Goal: Task Accomplishment & Management: Manage account settings

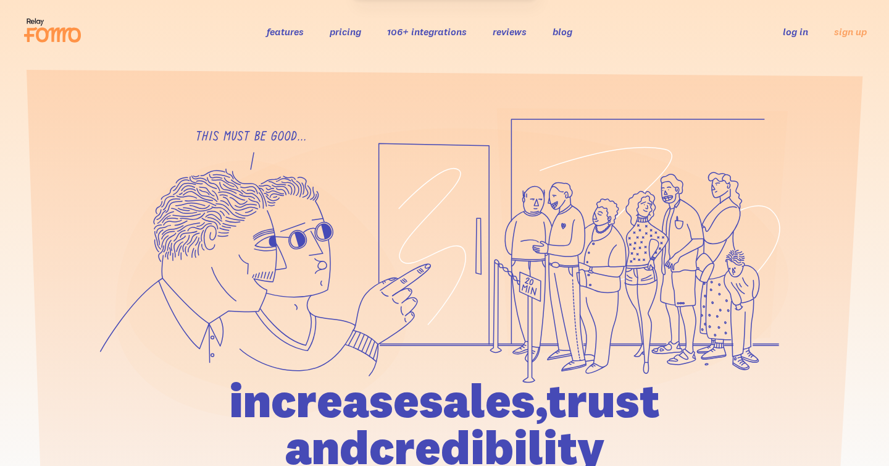
click at [801, 32] on link "log in" at bounding box center [795, 31] width 25 height 12
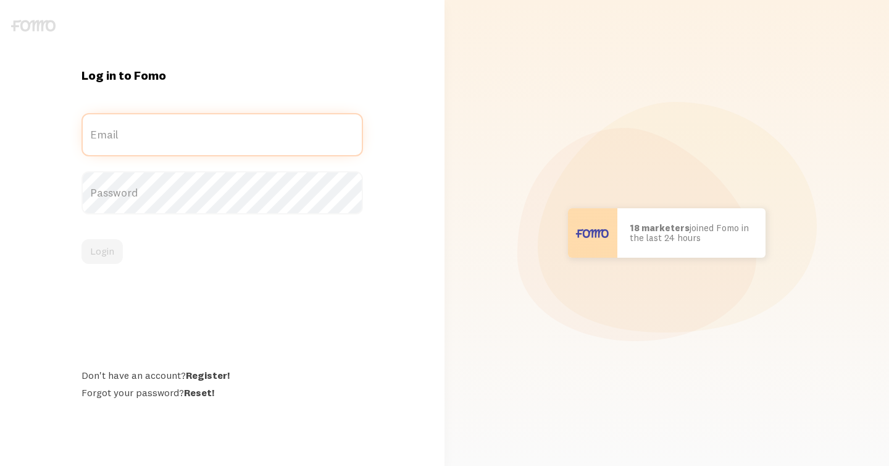
type input "[EMAIL_ADDRESS][DOMAIN_NAME]"
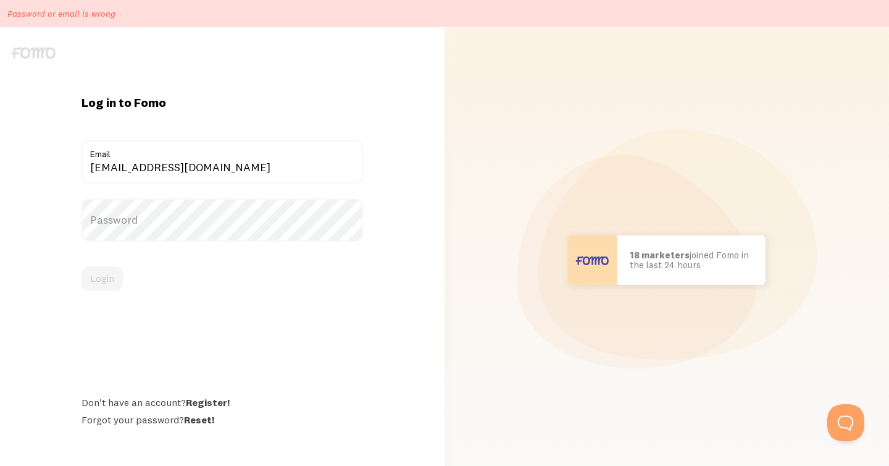
click at [122, 219] on label "Password" at bounding box center [223, 219] width 282 height 43
click at [99, 277] on button "Login" at bounding box center [102, 278] width 41 height 25
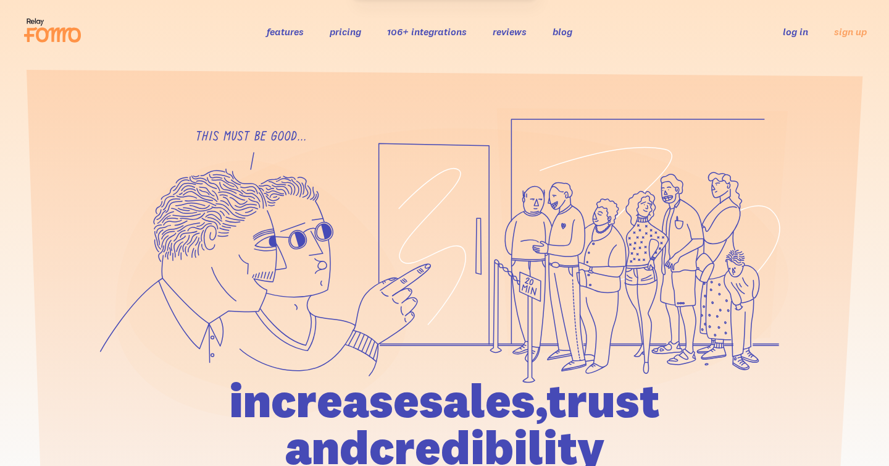
click at [796, 25] on link "log in" at bounding box center [795, 31] width 25 height 12
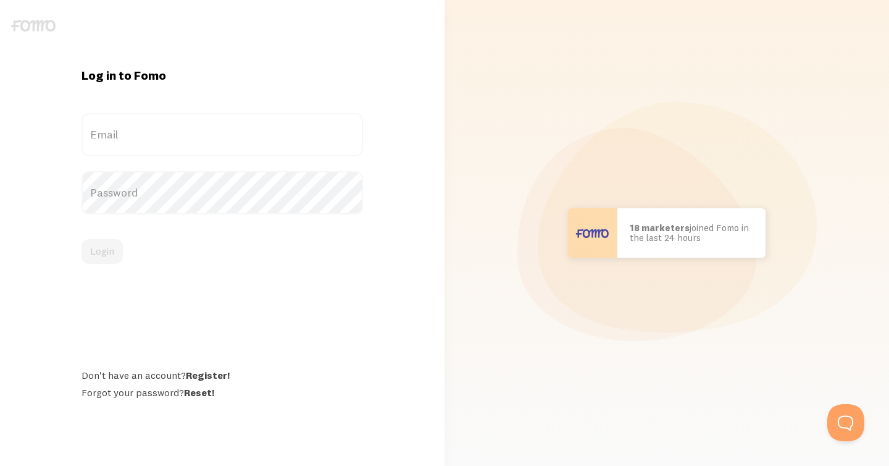
click at [161, 138] on label "Email" at bounding box center [223, 134] width 282 height 43
click at [161, 138] on input "Email" at bounding box center [223, 134] width 282 height 43
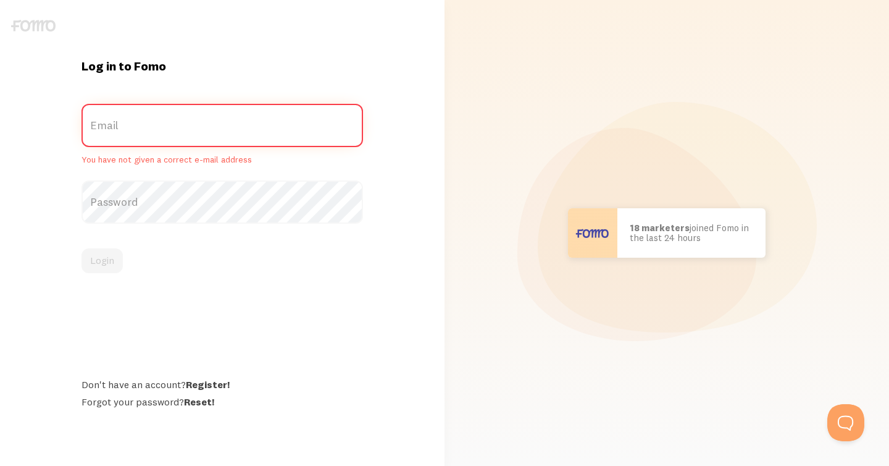
type input "[EMAIL_ADDRESS][DOMAIN_NAME]"
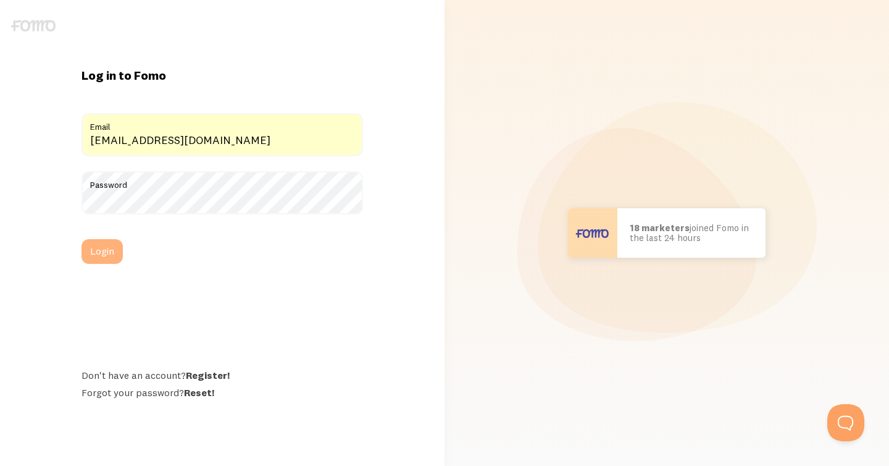
click at [95, 252] on button "Login" at bounding box center [102, 251] width 41 height 25
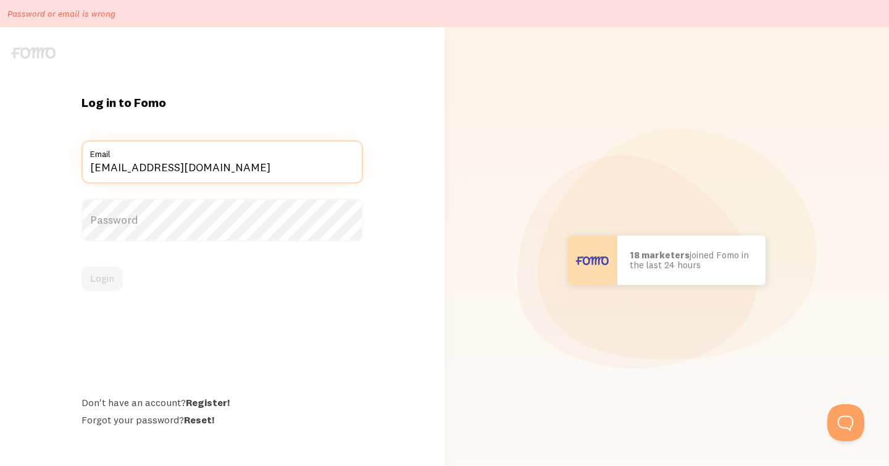
click at [156, 167] on input "[EMAIL_ADDRESS][DOMAIN_NAME]" at bounding box center [223, 161] width 282 height 43
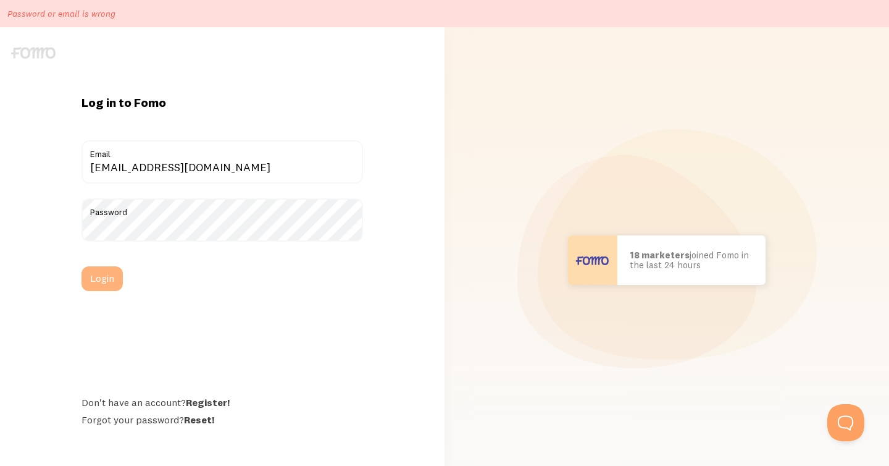
click at [103, 282] on button "Login" at bounding box center [102, 278] width 41 height 25
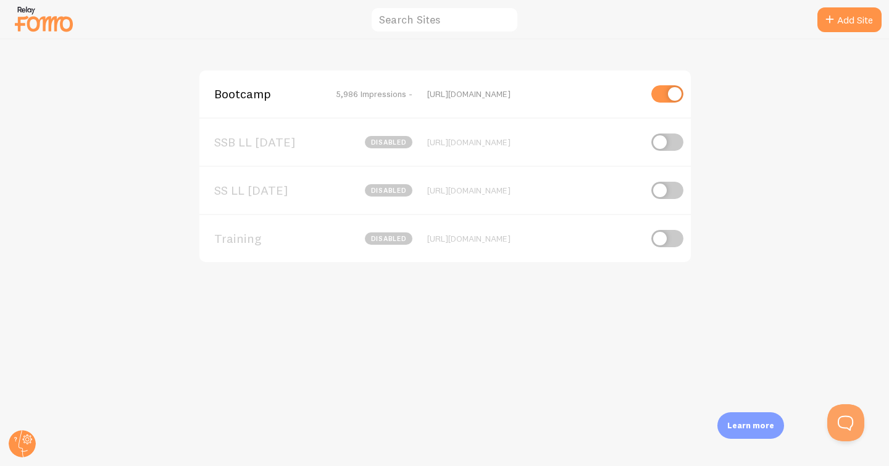
click at [49, 22] on img at bounding box center [44, 19] width 62 height 32
click at [21, 439] on circle at bounding box center [22, 443] width 27 height 27
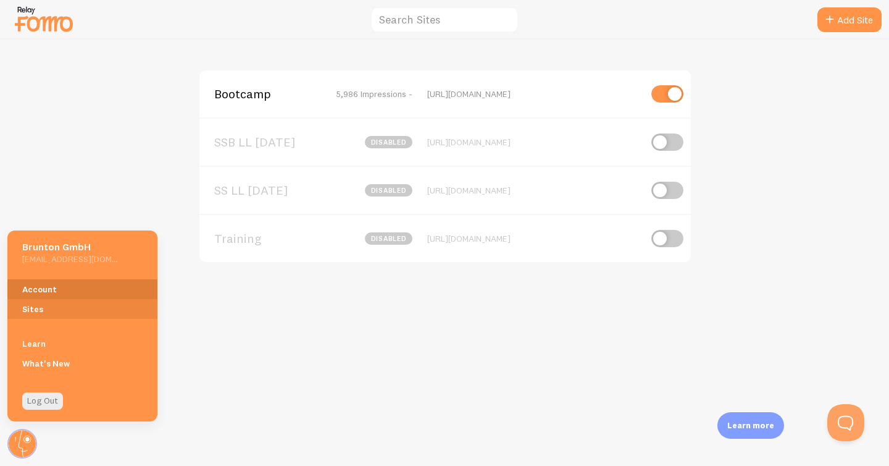
click at [32, 291] on link "Account" at bounding box center [82, 289] width 150 height 20
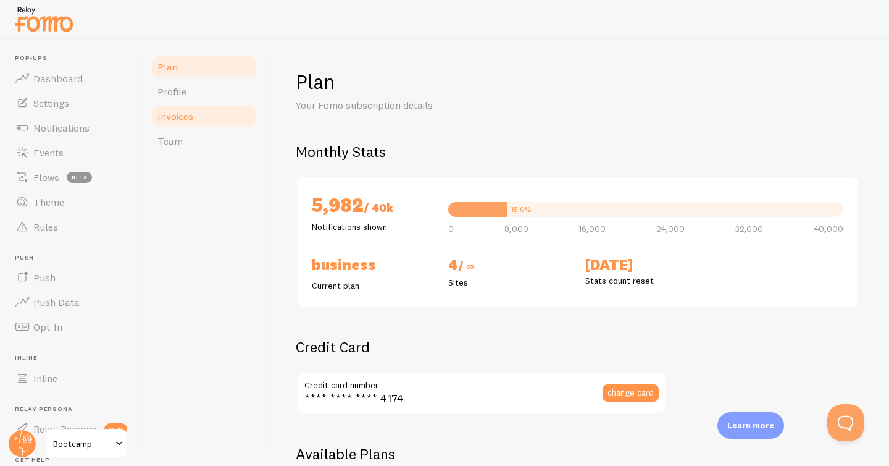
click at [177, 115] on span "Invoices" at bounding box center [176, 116] width 36 height 12
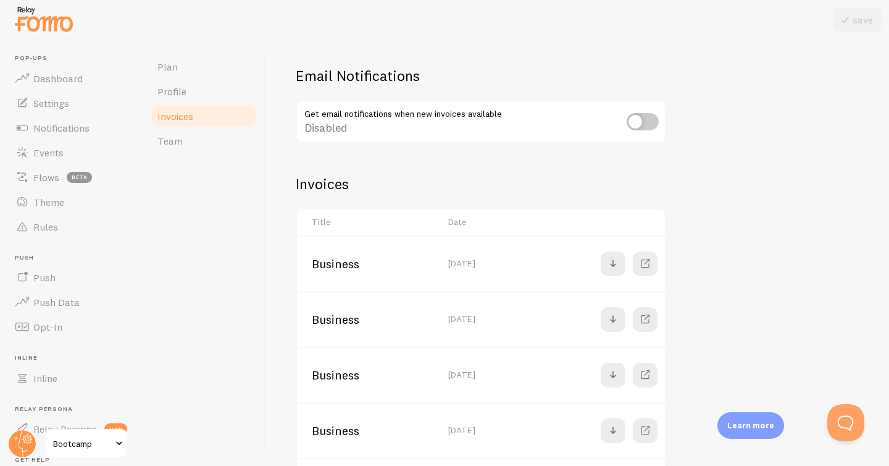
scroll to position [80, 0]
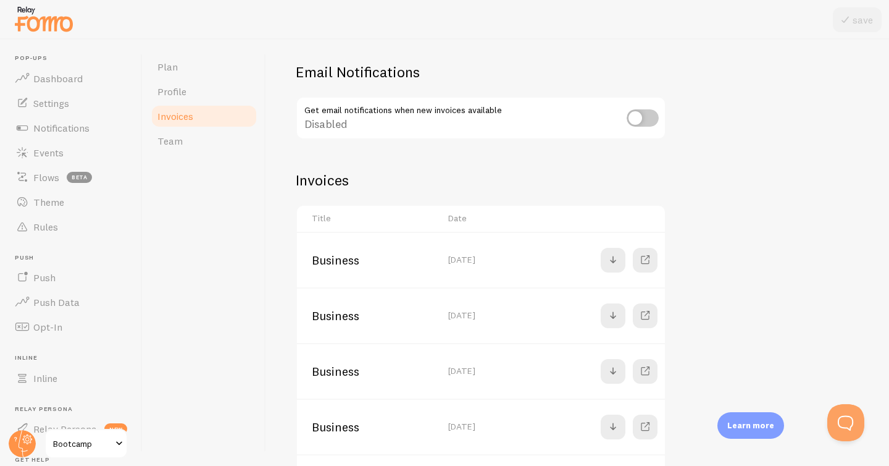
click at [634, 117] on input "checkbox" at bounding box center [643, 117] width 32 height 17
checkbox input "true"
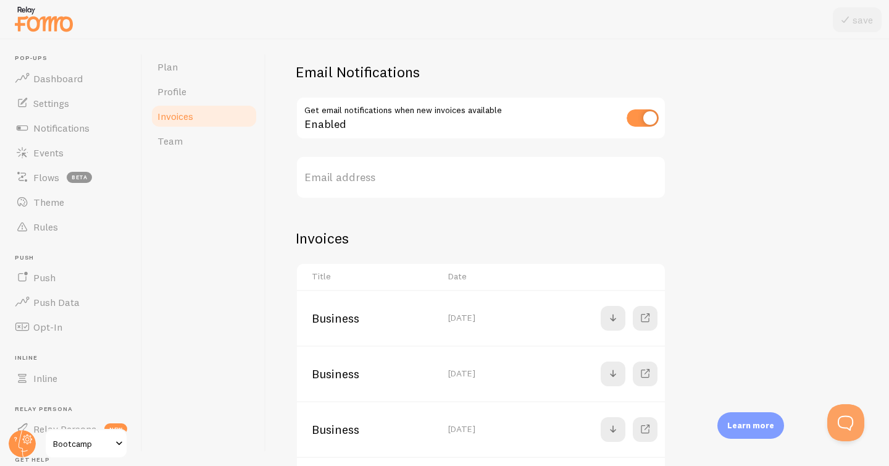
click at [321, 178] on label "Email address" at bounding box center [481, 177] width 371 height 43
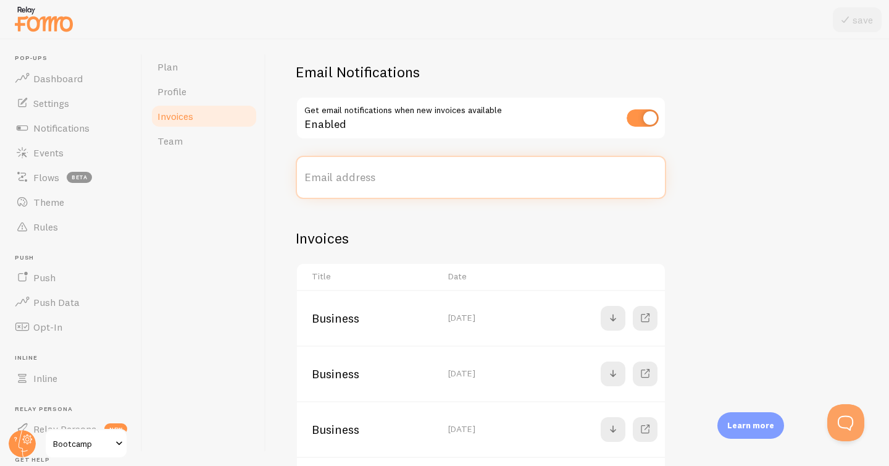
click at [321, 178] on input "Email address" at bounding box center [481, 177] width 371 height 43
type input "hello@paigebrunton.com"
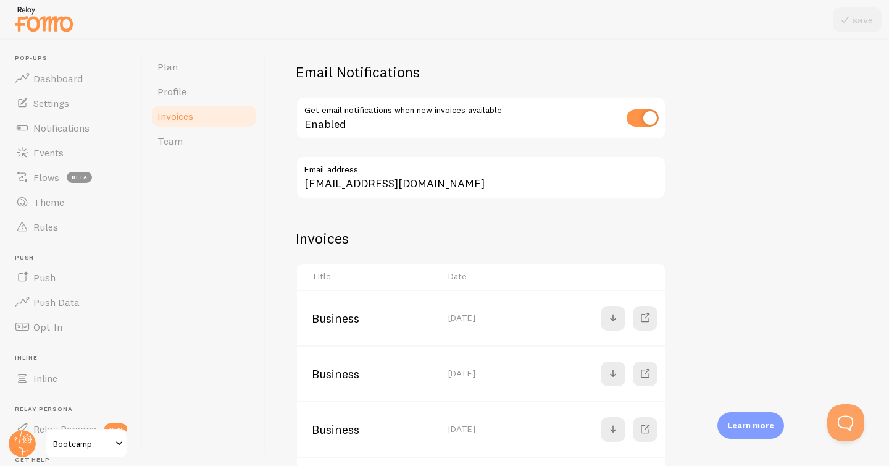
click at [280, 219] on div "Invoices View and download your Fomo Invoices Email Notifications Get email not…" at bounding box center [577, 253] width 623 height 426
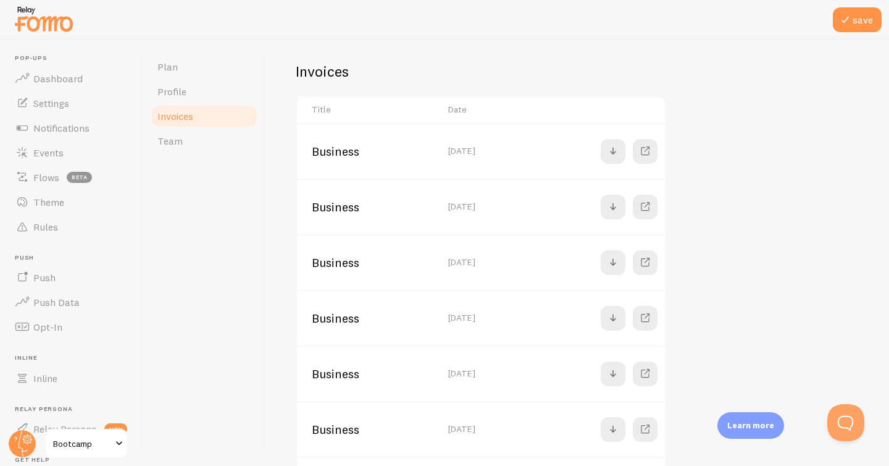
scroll to position [248, 0]
click at [856, 24] on button "save" at bounding box center [857, 19] width 49 height 25
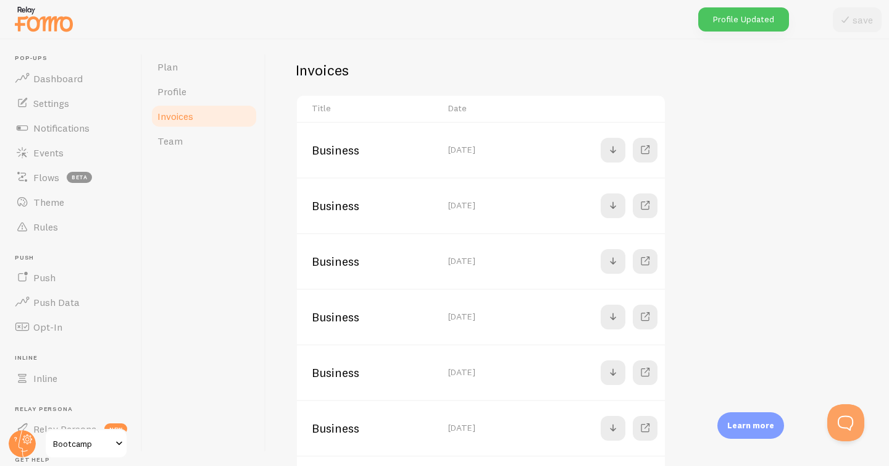
click at [277, 214] on div "Invoices View and download your Fomo Invoices Email Notifications Get email not…" at bounding box center [577, 253] width 623 height 426
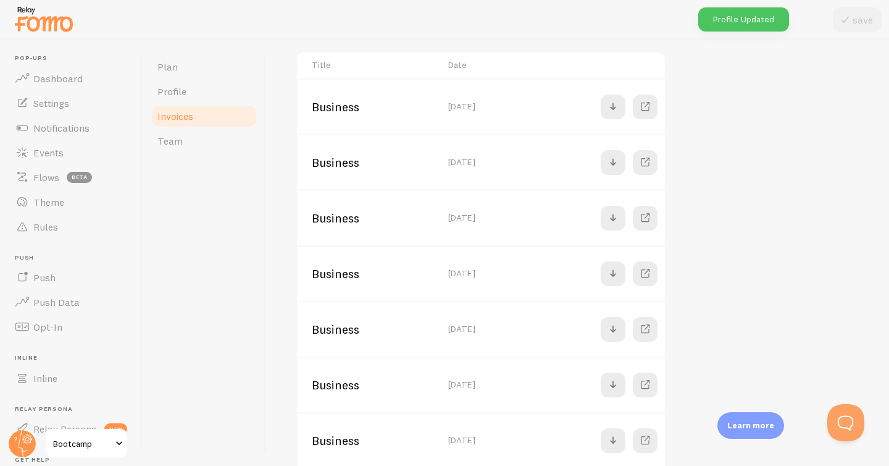
scroll to position [298, 0]
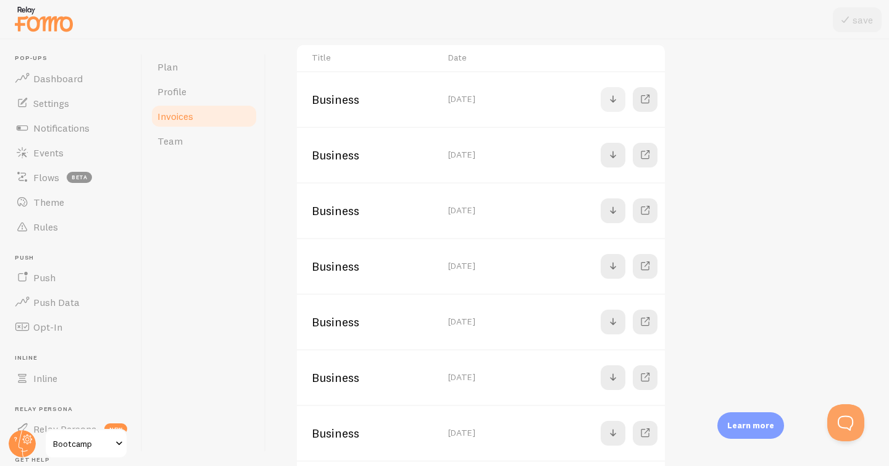
click at [612, 96] on span at bounding box center [613, 99] width 15 height 15
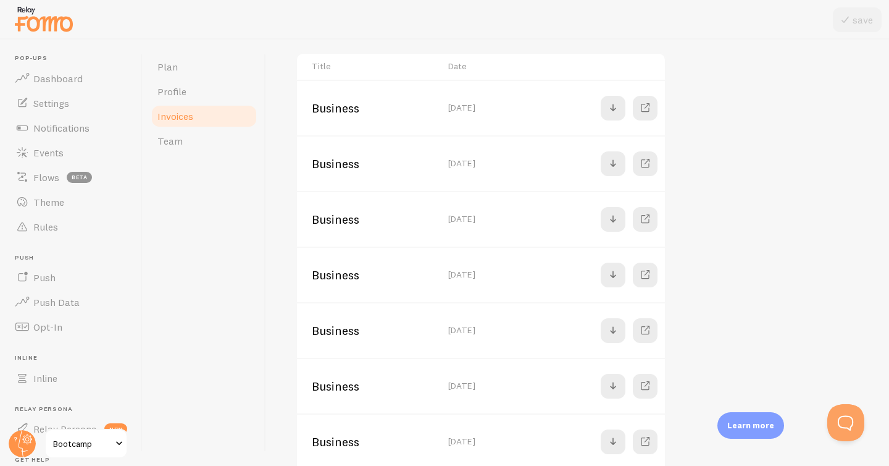
scroll to position [319, 0]
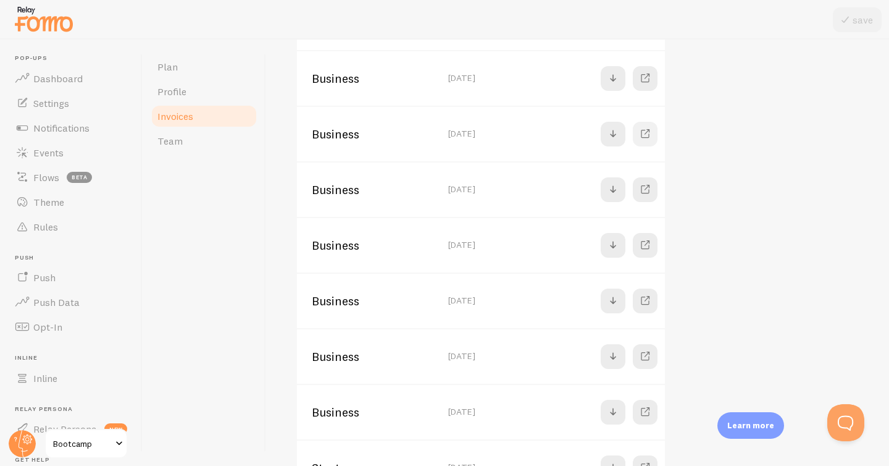
click at [637, 133] on link at bounding box center [645, 134] width 25 height 25
click at [645, 186] on span at bounding box center [645, 189] width 15 height 15
click at [638, 240] on span at bounding box center [645, 245] width 15 height 15
click at [652, 306] on span at bounding box center [645, 300] width 15 height 15
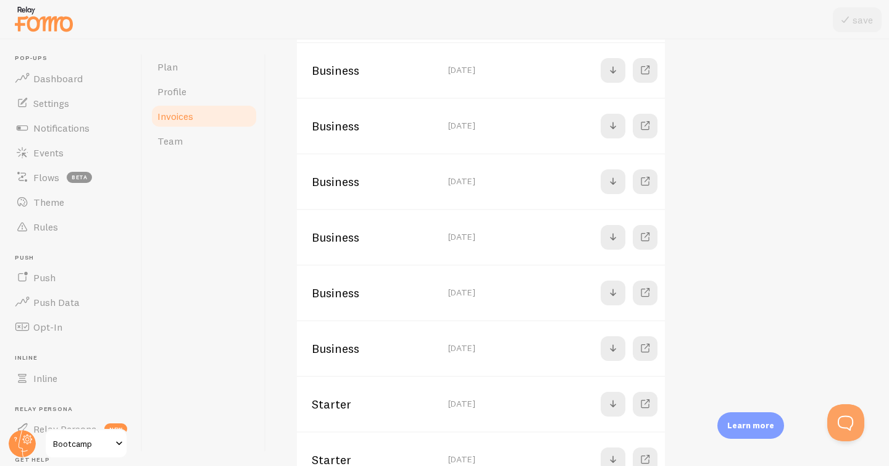
scroll to position [400, 0]
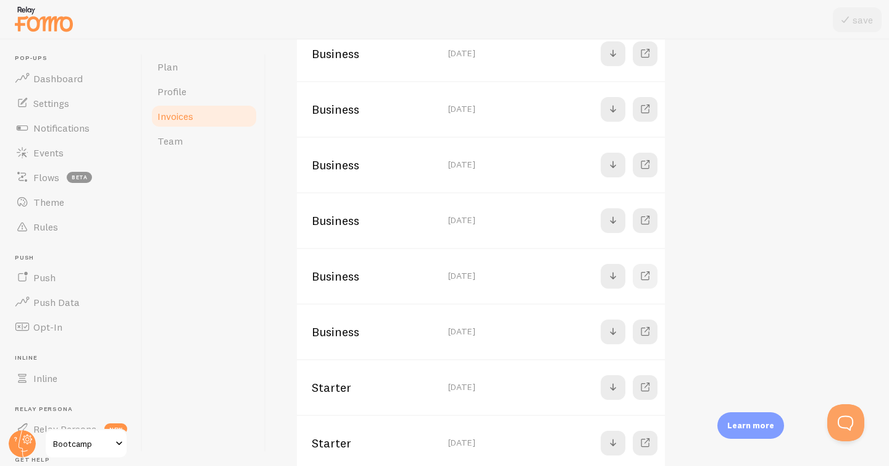
click at [648, 272] on span at bounding box center [645, 276] width 15 height 15
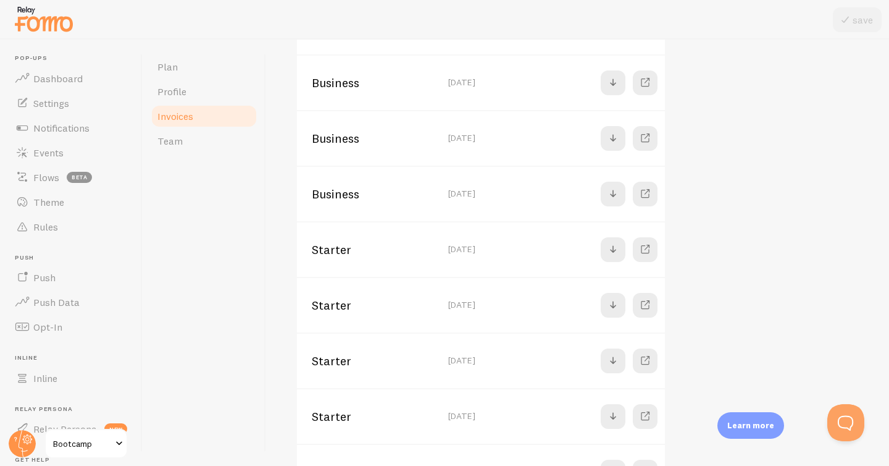
scroll to position [538, 0]
click at [638, 247] on span at bounding box center [645, 249] width 15 height 15
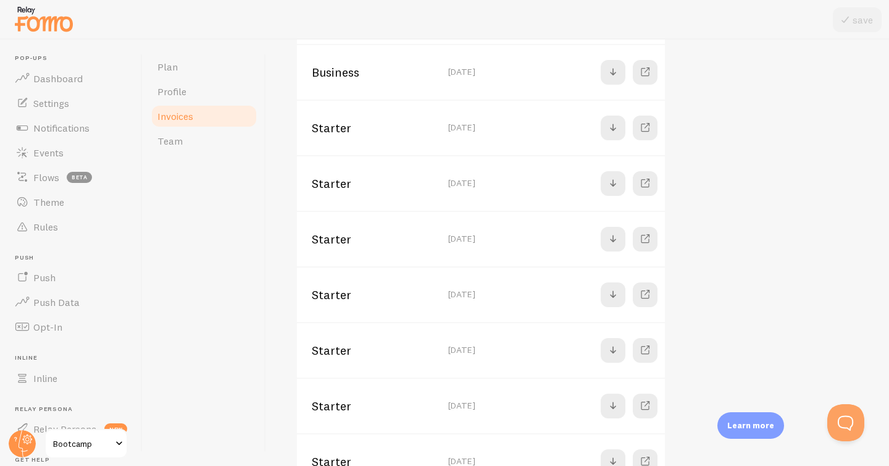
scroll to position [667, 0]
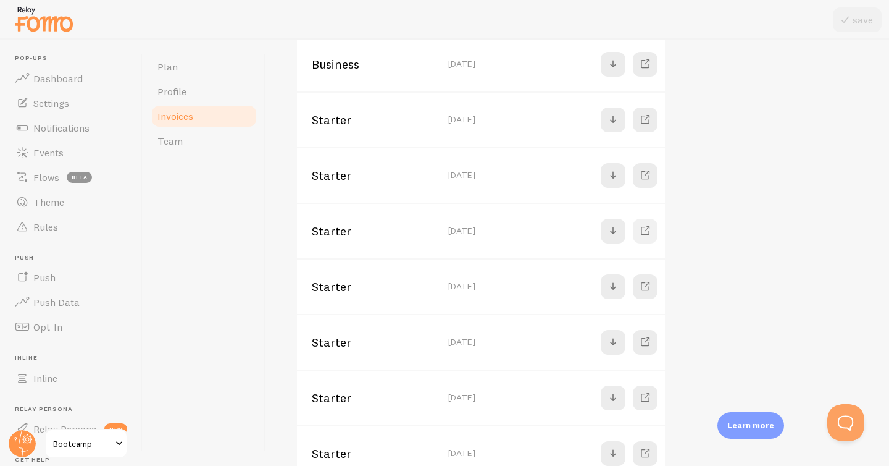
click at [651, 229] on span at bounding box center [645, 231] width 15 height 15
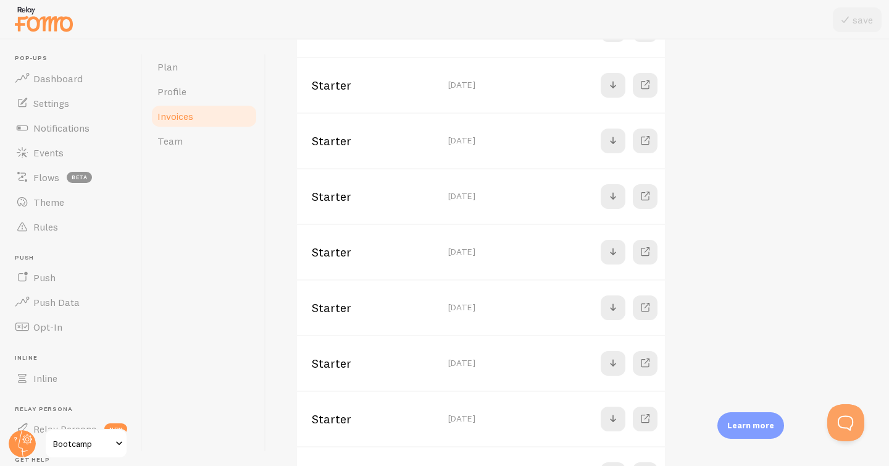
scroll to position [759, 0]
click at [645, 253] on span at bounding box center [645, 250] width 15 height 15
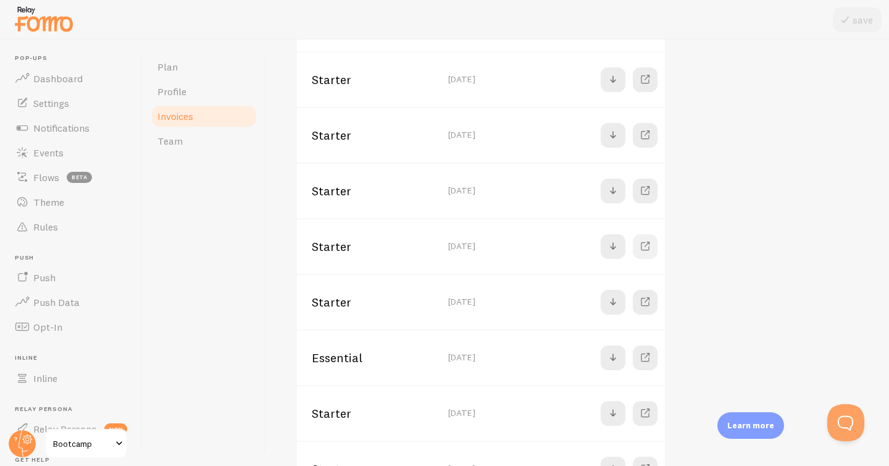
click at [638, 246] on span at bounding box center [645, 246] width 15 height 15
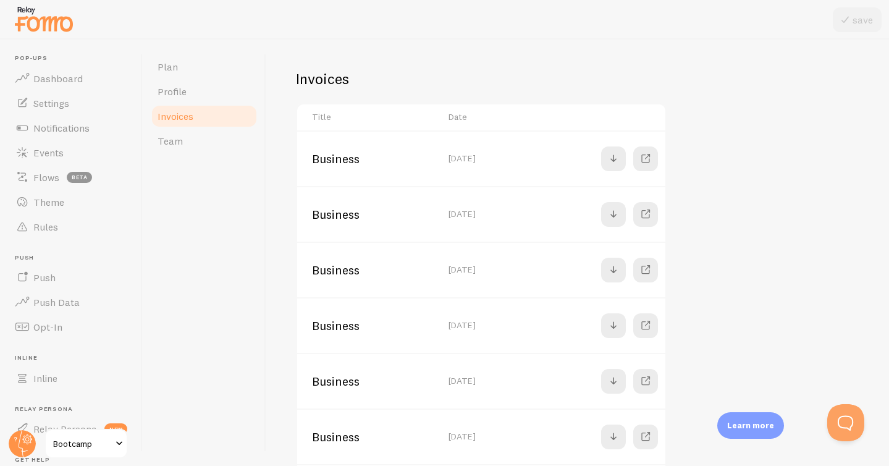
scroll to position [240, 0]
click at [612, 157] on span at bounding box center [613, 158] width 15 height 15
click at [612, 211] on span at bounding box center [613, 213] width 15 height 15
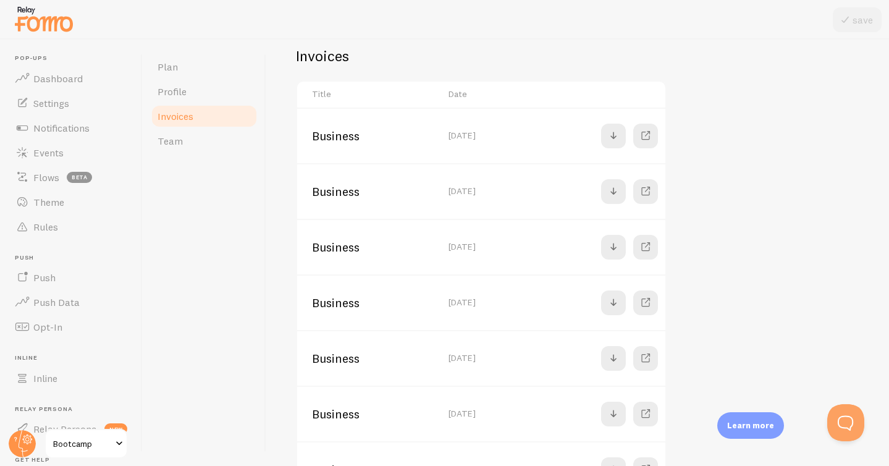
scroll to position [267, 0]
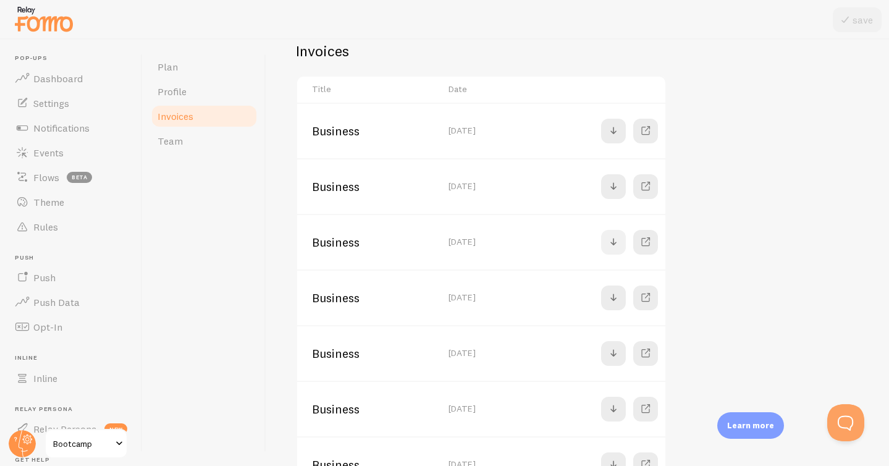
click at [610, 242] on span at bounding box center [613, 242] width 15 height 15
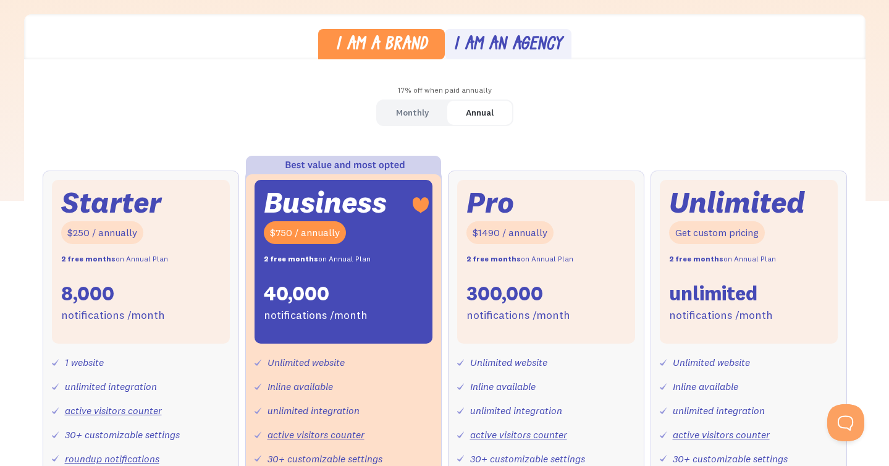
scroll to position [309, 0]
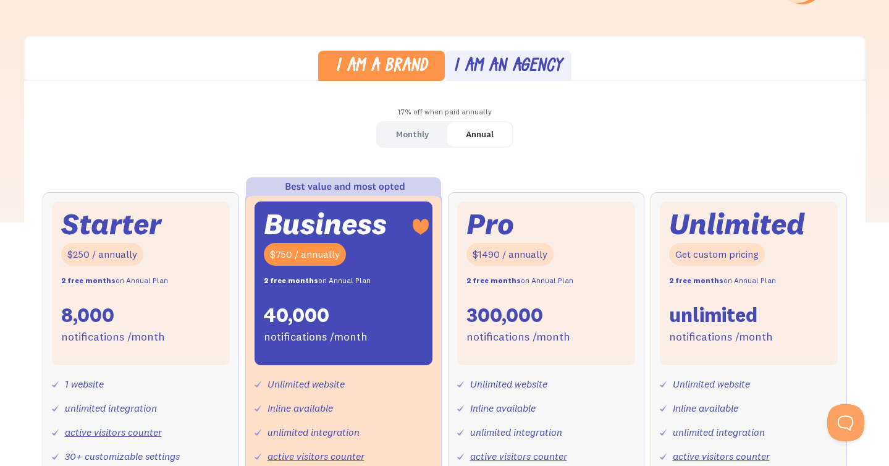
click at [399, 133] on div "Monthly" at bounding box center [412, 134] width 33 height 18
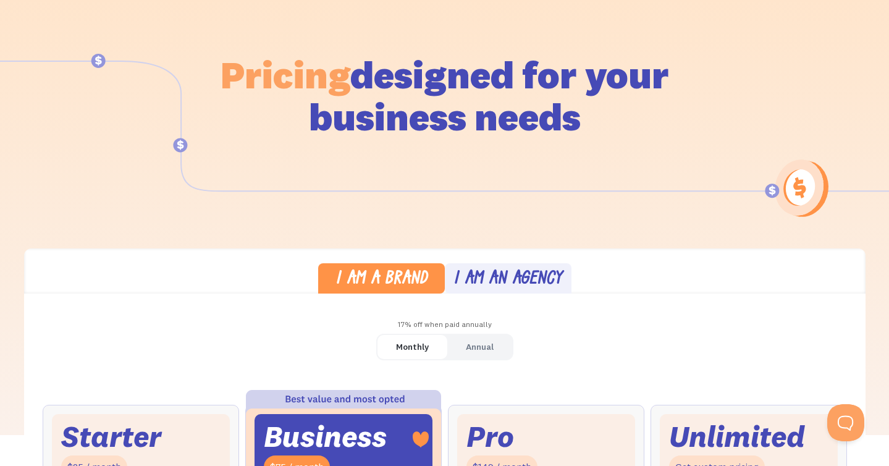
scroll to position [0, 0]
